Goal: Task Accomplishment & Management: Use online tool/utility

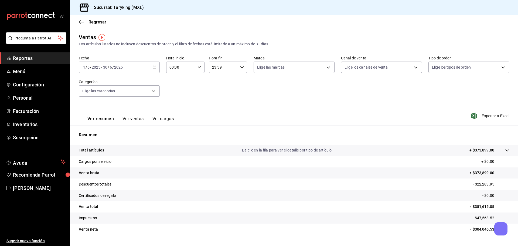
click at [19, 58] on span "Reportes" at bounding box center [39, 58] width 53 height 7
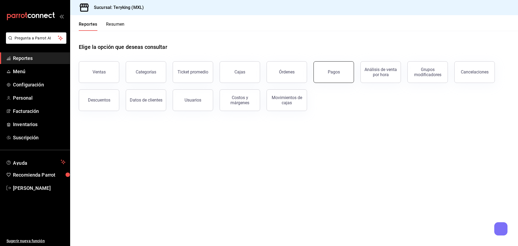
click at [323, 72] on button "Pagos" at bounding box center [334, 72] width 41 height 22
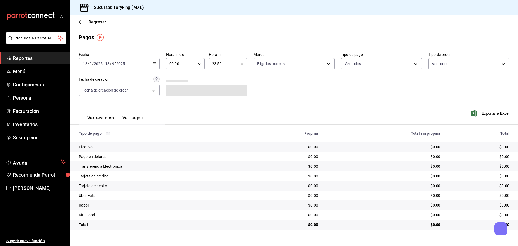
click at [154, 63] on icon "button" at bounding box center [155, 64] width 4 height 4
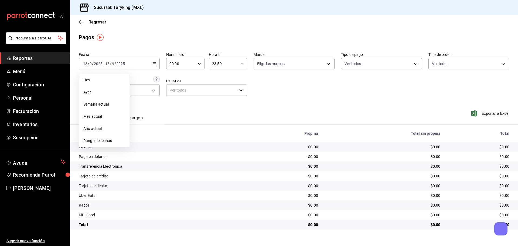
click at [99, 140] on span "Rango de fechas" at bounding box center [104, 141] width 42 height 6
click at [191, 82] on icon "button" at bounding box center [189, 83] width 6 height 6
click at [153, 100] on button "1" at bounding box center [150, 100] width 9 height 10
click at [170, 148] on abbr "31" at bounding box center [170, 147] width 4 height 4
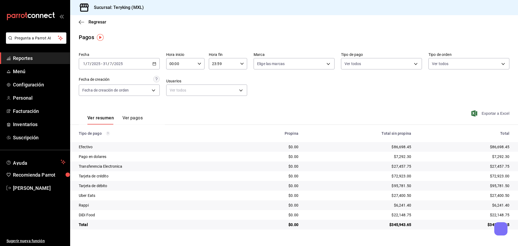
click at [493, 113] on span "Exportar a Excel" at bounding box center [491, 113] width 37 height 6
click at [27, 58] on span "Reportes" at bounding box center [39, 58] width 53 height 7
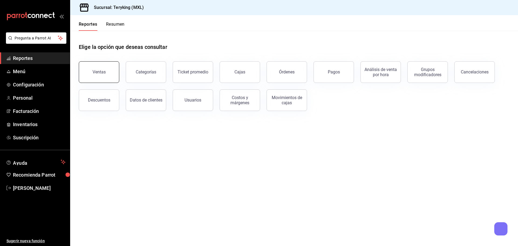
click at [103, 75] on button "Ventas" at bounding box center [99, 72] width 41 height 22
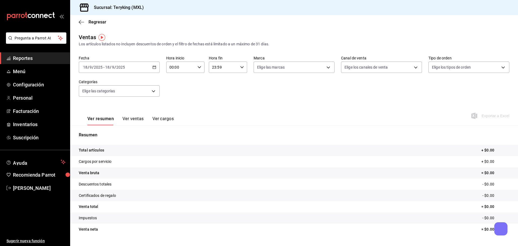
click at [153, 68] on icon "button" at bounding box center [155, 67] width 4 height 4
click at [95, 132] on span "Rango de fechas" at bounding box center [104, 132] width 42 height 6
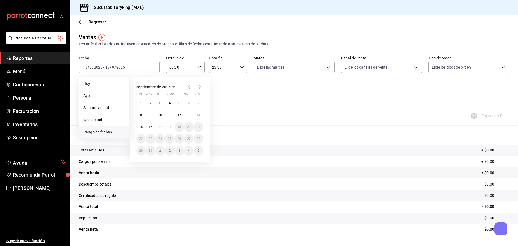
click at [188, 86] on icon "button" at bounding box center [189, 87] width 6 height 6
click at [149, 102] on button "1" at bounding box center [150, 103] width 9 height 10
click at [169, 151] on abbr "31" at bounding box center [170, 151] width 4 height 4
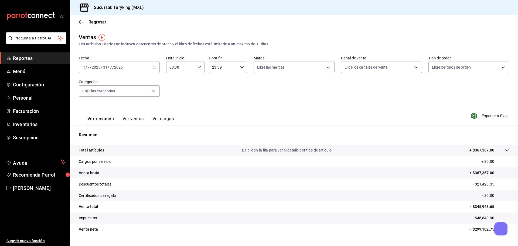
click at [506, 116] on div "Ver resumen Ver ventas Ver cargos Exportar a Excel" at bounding box center [294, 114] width 448 height 22
drag, startPoint x: 224, startPoint y: 103, endPoint x: 236, endPoint y: 102, distance: 11.9
click at [225, 103] on div "Fecha [DATE] [DATE] - [DATE] [DATE] Hora inicio 00:00 Hora inicio Hora fin 23:5…" at bounding box center [294, 80] width 431 height 48
click at [496, 115] on span "Exportar a Excel" at bounding box center [491, 116] width 37 height 6
